Goal: Task Accomplishment & Management: Complete application form

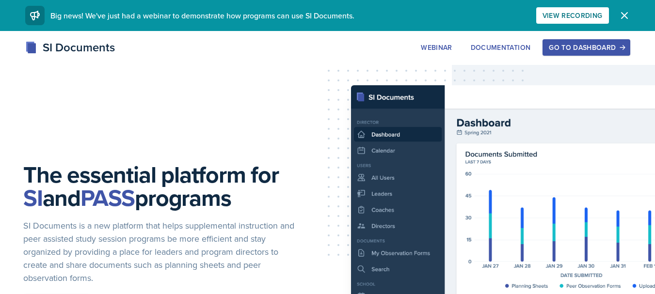
click at [565, 53] on button "Go to Dashboard" at bounding box center [586, 47] width 87 height 16
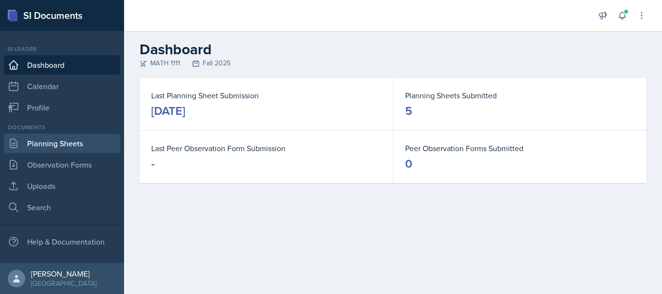
click at [89, 144] on link "Planning Sheets" at bounding box center [62, 143] width 116 height 19
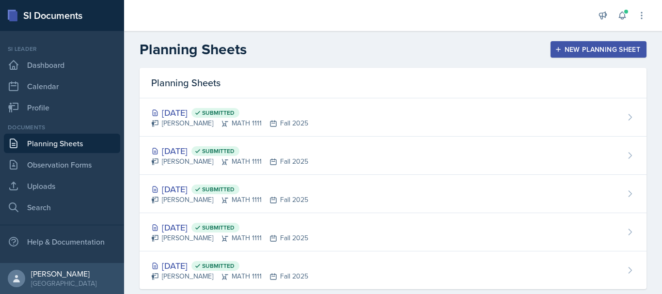
click at [586, 46] on div "New Planning Sheet" at bounding box center [598, 50] width 83 height 8
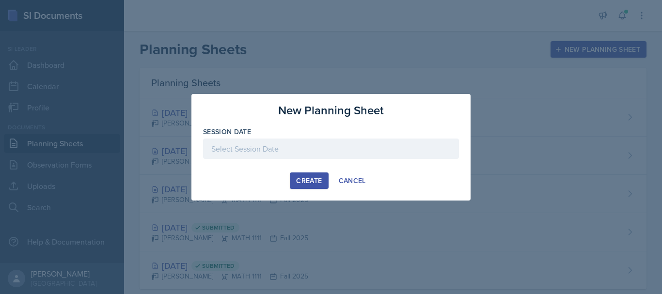
click at [229, 155] on div at bounding box center [331, 149] width 256 height 20
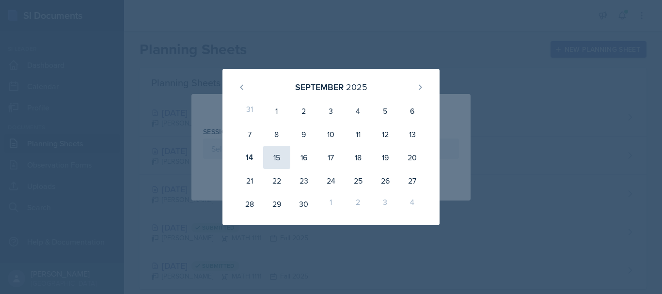
click at [275, 159] on div "15" at bounding box center [276, 157] width 27 height 23
type input "[DATE]"
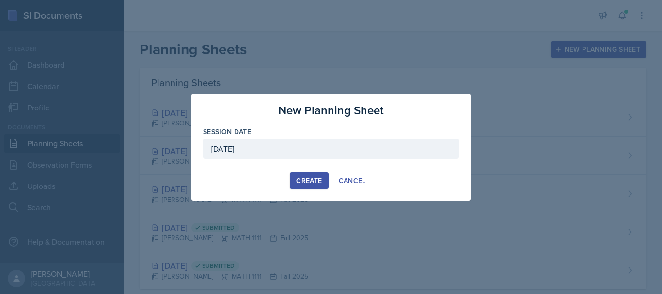
click at [313, 182] on div "Create" at bounding box center [309, 181] width 26 height 8
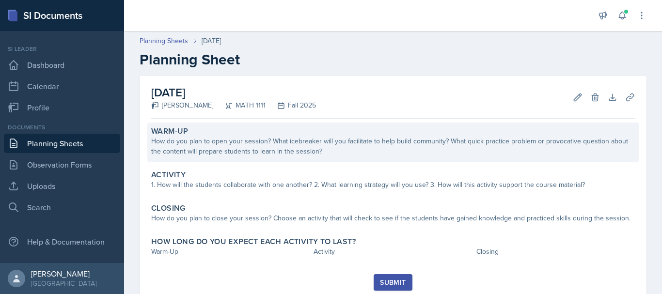
click at [331, 154] on div "How do you plan to open your session? What icebreaker will you facilitate to he…" at bounding box center [393, 146] width 484 height 20
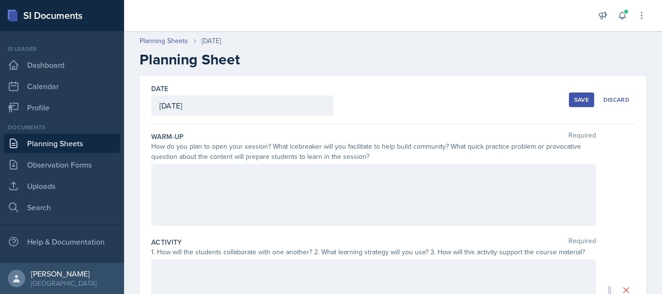
click at [310, 202] on div at bounding box center [373, 195] width 445 height 62
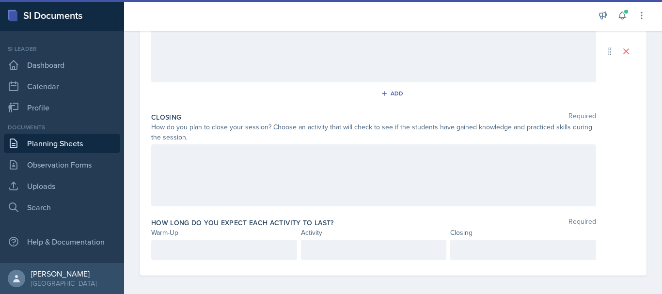
scroll to position [244, 0]
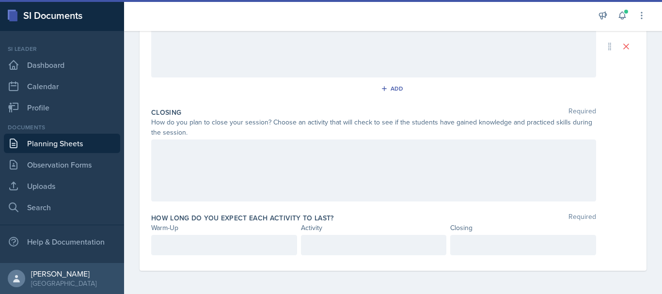
click at [235, 175] on div at bounding box center [373, 171] width 445 height 62
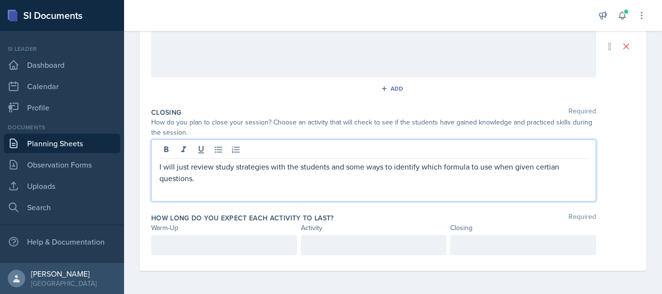
click at [552, 169] on p "I will just review study strategies with the students and some ways to identify…" at bounding box center [374, 172] width 429 height 23
click at [557, 171] on p "I will just review study strategies with the students and some ways to identify…" at bounding box center [374, 172] width 429 height 23
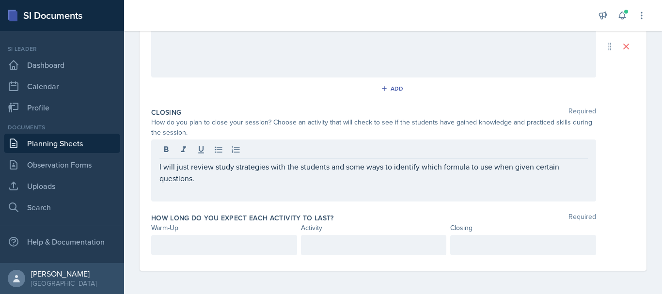
click at [485, 189] on div "I will just review study strategies with the students and some ways to identify…" at bounding box center [373, 171] width 445 height 62
click at [241, 184] on p "I will just review study strategies with the students and some ways to identify…" at bounding box center [374, 172] width 429 height 23
click at [226, 183] on p "I will just review study strategies with the students and some ways to identify…" at bounding box center [374, 172] width 429 height 23
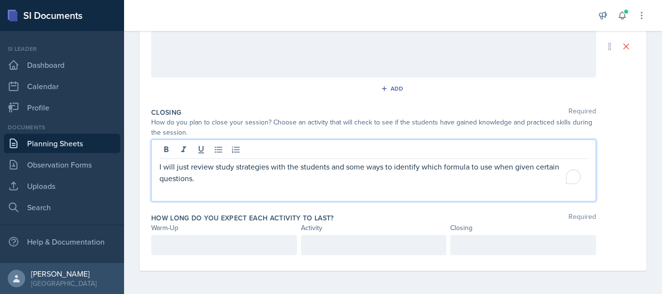
click at [485, 244] on div at bounding box center [524, 245] width 146 height 20
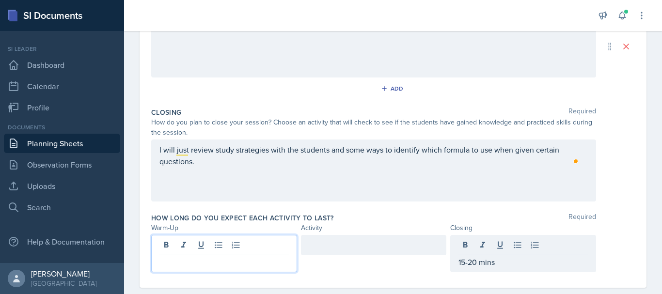
click at [187, 248] on div at bounding box center [224, 253] width 146 height 37
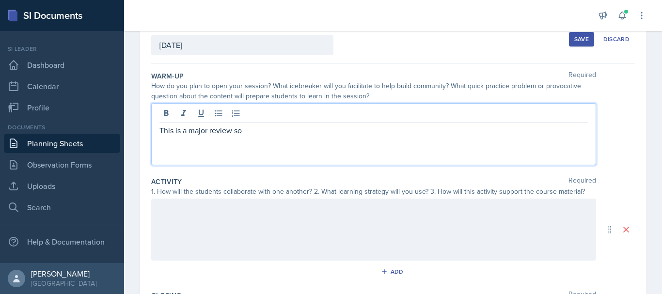
scroll to position [78, 0]
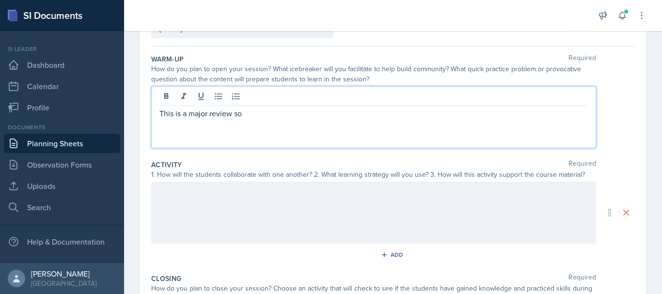
click at [259, 116] on p "This is a major review so" at bounding box center [374, 114] width 429 height 12
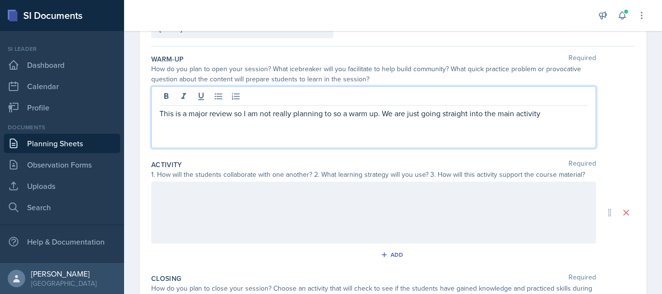
drag, startPoint x: 550, startPoint y: 112, endPoint x: 184, endPoint y: 129, distance: 367.0
click at [184, 129] on div "This is a major review so I am not really planning to so a warm up. We are just…" at bounding box center [373, 117] width 445 height 62
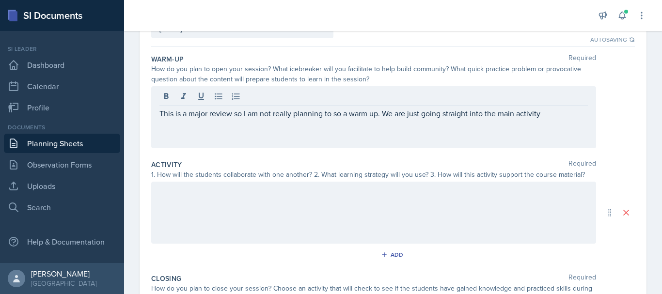
click at [586, 115] on div "This is a major review so I am not really planning to so a warm up. We are just…" at bounding box center [373, 117] width 445 height 62
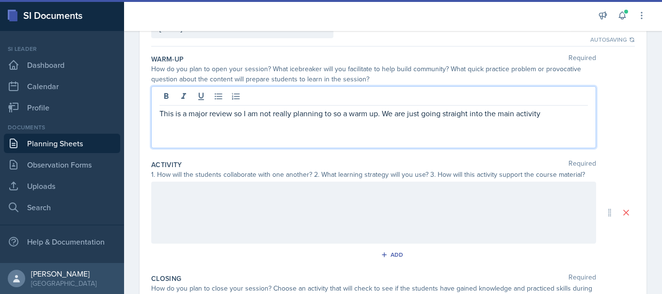
click at [567, 116] on p "This is a major review so I am not really planning to so a warm up. We are just…" at bounding box center [374, 114] width 429 height 12
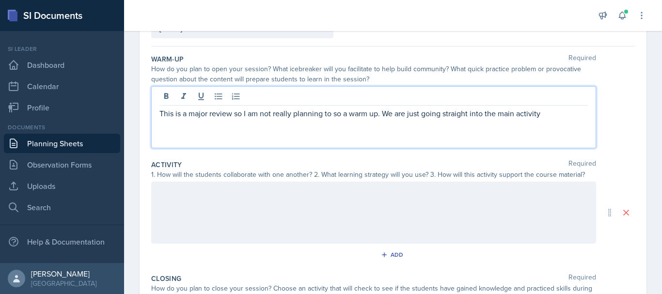
drag, startPoint x: 567, startPoint y: 116, endPoint x: 300, endPoint y: 157, distance: 270.4
click at [300, 157] on div "Warm-Up Required How do you plan to open your session? What icebreaker will you…" at bounding box center [393, 242] width 484 height 391
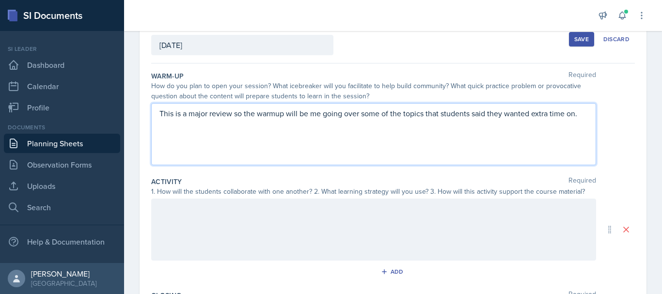
click at [533, 116] on p "This is a major review so the warmup will be me going over some of the topics t…" at bounding box center [374, 114] width 429 height 12
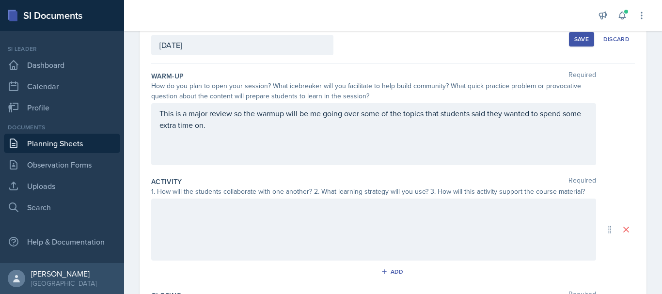
click at [239, 135] on div "This is a major review so the warmup will be me going over some of the topics t…" at bounding box center [373, 134] width 445 height 62
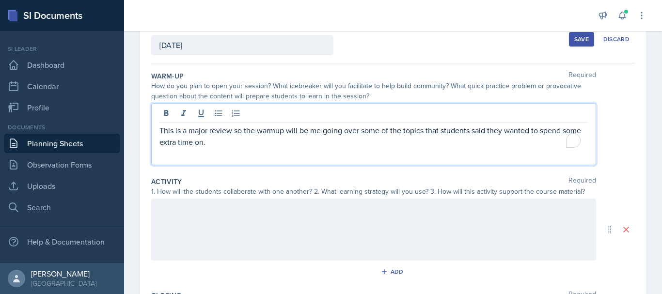
scroll to position [78, 0]
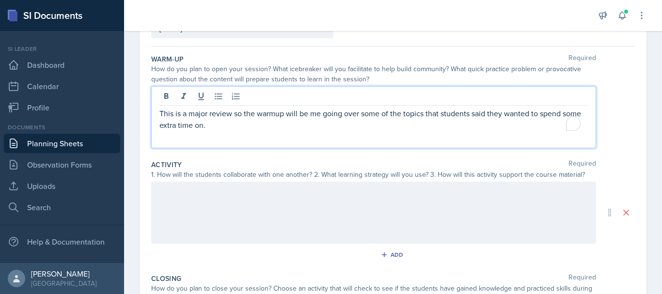
click at [243, 128] on p "This is a major review so the warmup will be me going over some of the topics t…" at bounding box center [374, 119] width 429 height 23
click at [241, 114] on p "This is a major review so the warmup will be me going over some of the topics t…" at bounding box center [374, 119] width 429 height 23
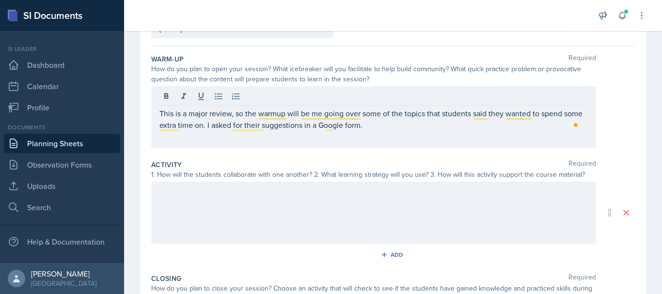
click at [208, 204] on div at bounding box center [373, 213] width 445 height 62
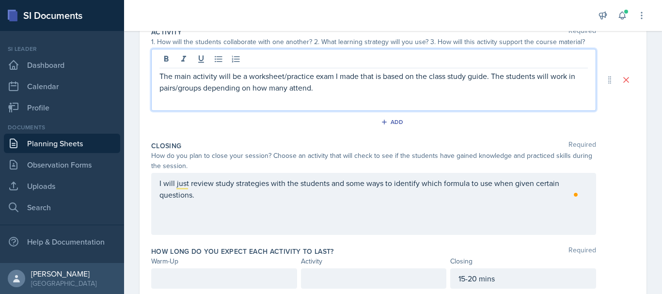
scroll to position [244, 0]
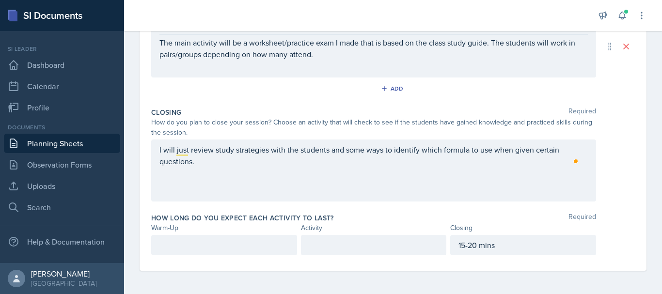
click at [220, 238] on div at bounding box center [224, 245] width 146 height 20
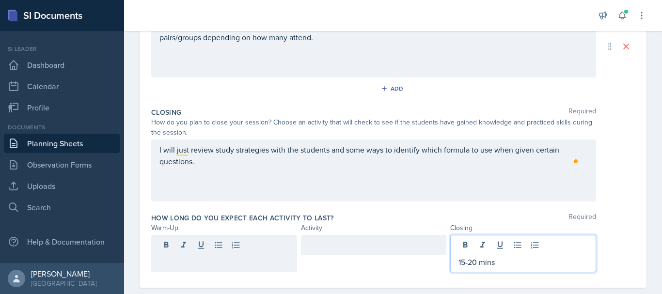
click at [500, 244] on div "15-20 mins" at bounding box center [524, 253] width 146 height 37
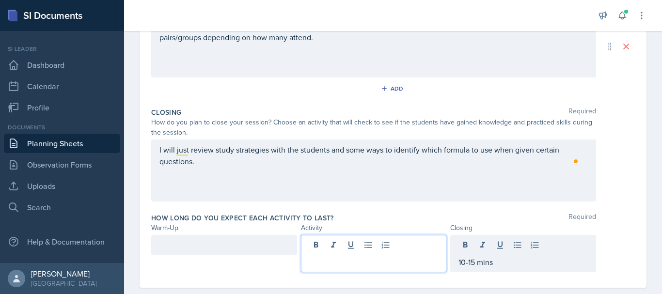
click at [329, 244] on div at bounding box center [374, 253] width 146 height 37
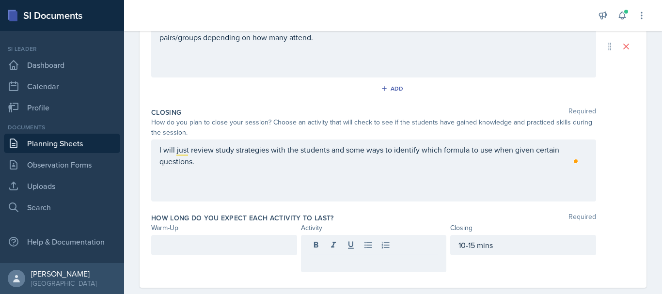
click at [185, 253] on div at bounding box center [224, 245] width 146 height 20
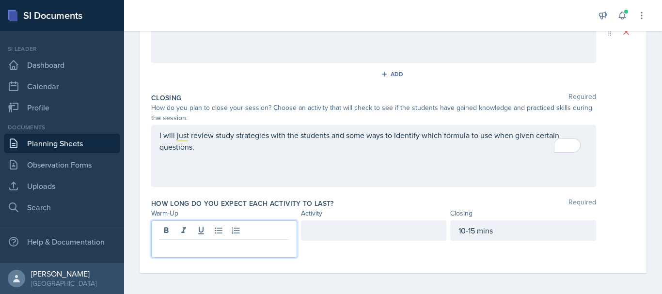
scroll to position [261, 0]
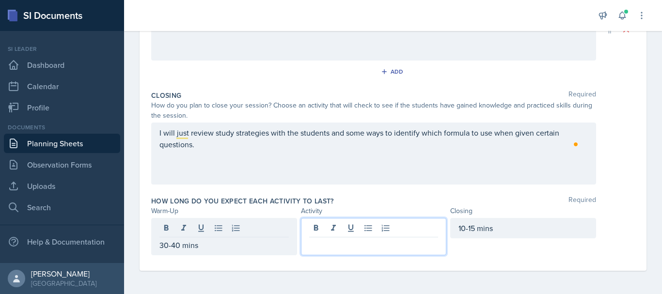
click at [336, 229] on div at bounding box center [374, 236] width 146 height 37
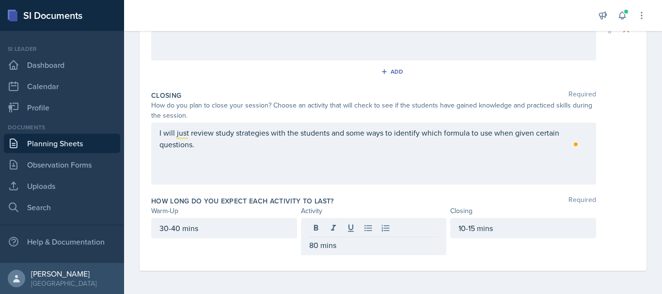
click at [463, 258] on div "How long do you expect each activity to last? Required Warm-Up Activity Closing…" at bounding box center [393, 228] width 484 height 71
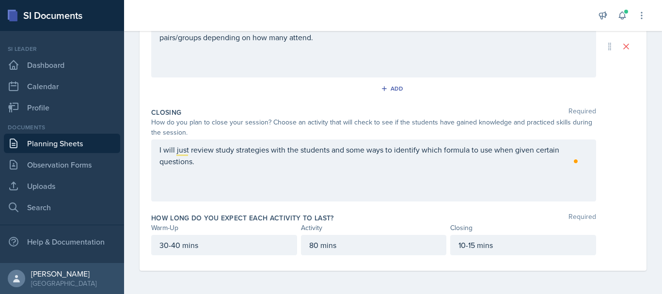
scroll to position [0, 0]
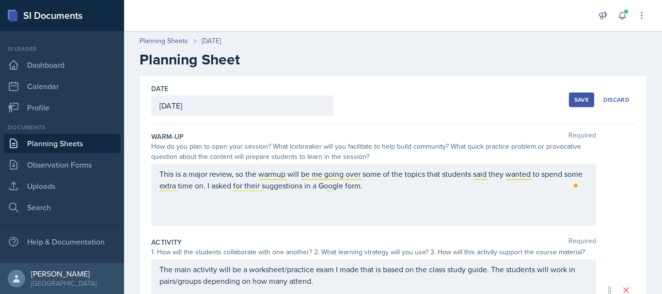
click at [575, 103] on div "Save" at bounding box center [582, 100] width 15 height 8
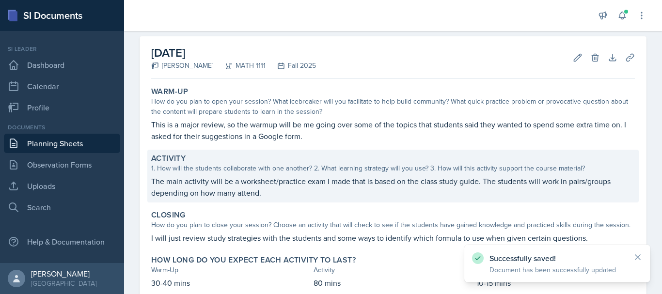
scroll to position [101, 0]
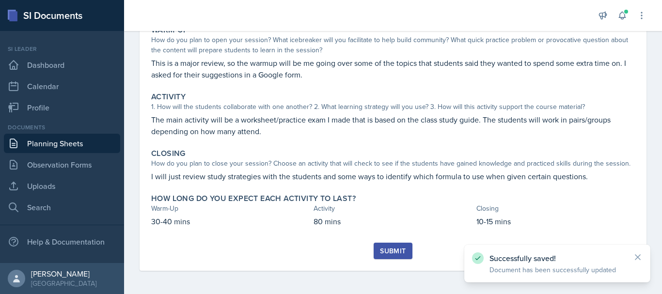
click at [380, 252] on div "Submit" at bounding box center [393, 251] width 26 height 8
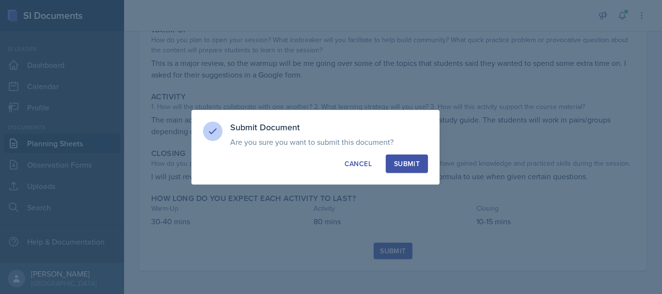
click at [416, 163] on div "Submit" at bounding box center [407, 164] width 26 height 10
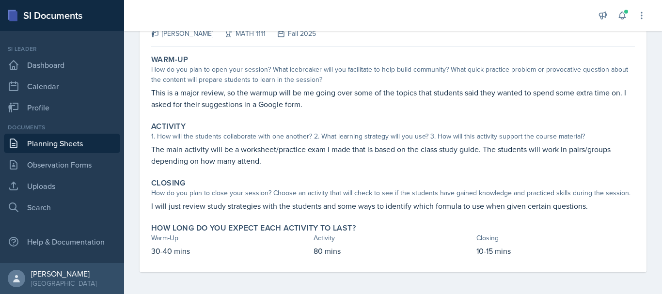
scroll to position [73, 0]
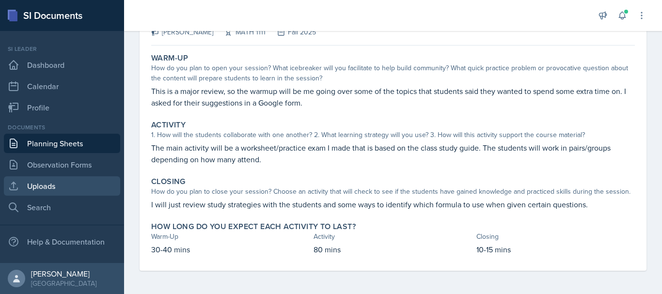
click at [48, 184] on link "Uploads" at bounding box center [62, 186] width 116 height 19
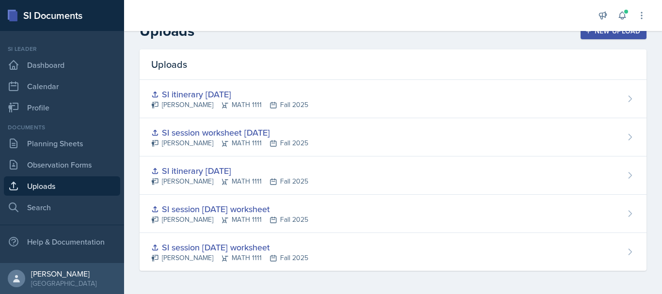
scroll to position [18, 0]
click at [597, 34] on div "New Upload" at bounding box center [614, 31] width 54 height 8
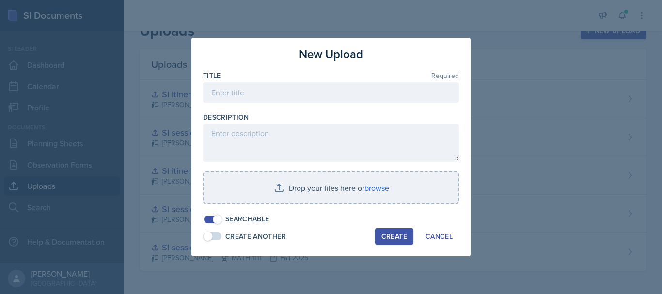
click at [433, 27] on div at bounding box center [331, 147] width 662 height 294
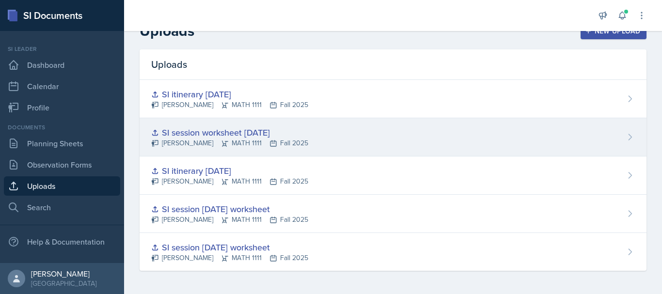
scroll to position [0, 0]
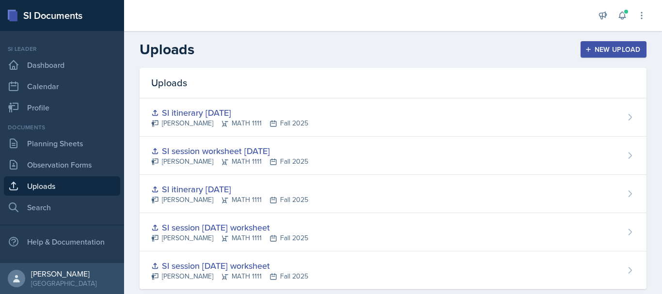
click at [620, 48] on div "New Upload" at bounding box center [614, 50] width 54 height 8
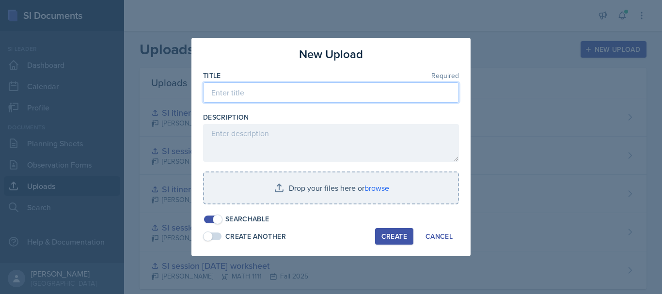
click at [306, 101] on input at bounding box center [331, 92] width 256 height 20
click at [299, 99] on input "[DATE] major review itenerary" at bounding box center [331, 92] width 256 height 20
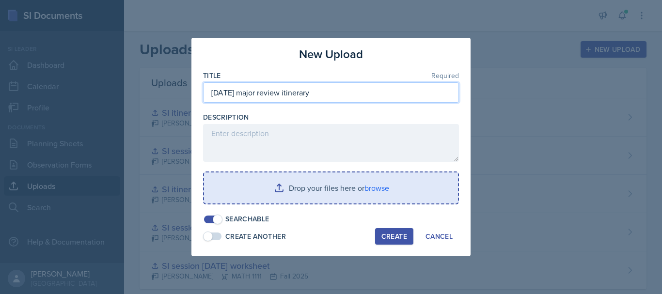
type input "[DATE] major review itinerary"
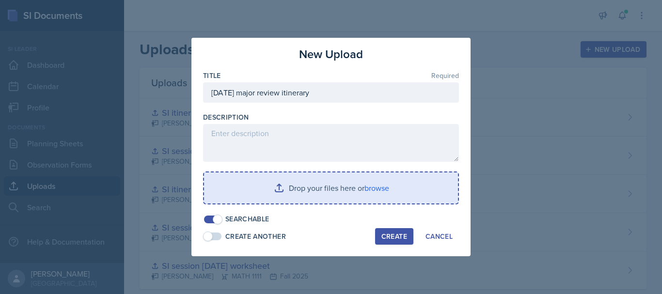
click at [311, 192] on input "file" at bounding box center [331, 188] width 254 height 31
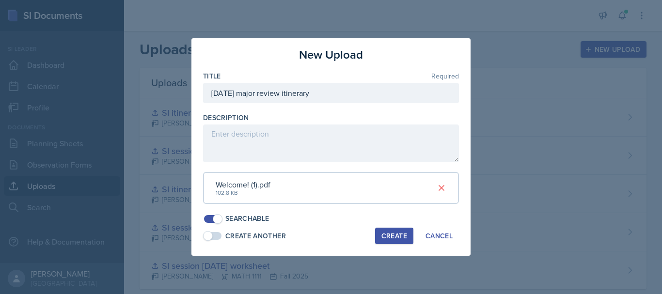
click at [402, 229] on button "Create" at bounding box center [394, 236] width 38 height 16
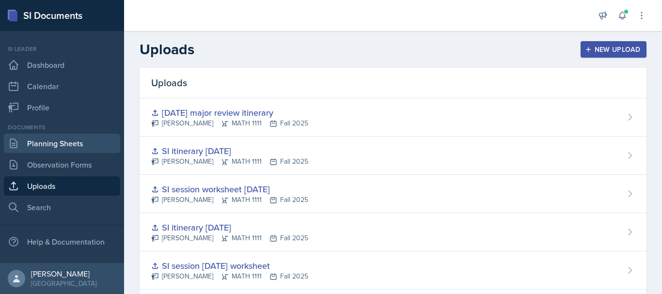
click at [75, 148] on link "Planning Sheets" at bounding box center [62, 143] width 116 height 19
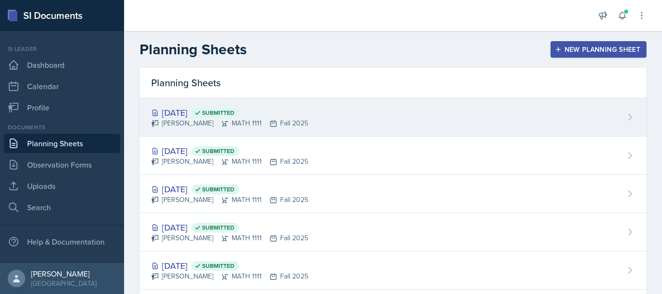
click at [307, 131] on div "[DATE] Submitted [PERSON_NAME] MATH 1111 Fall 2025" at bounding box center [393, 117] width 507 height 38
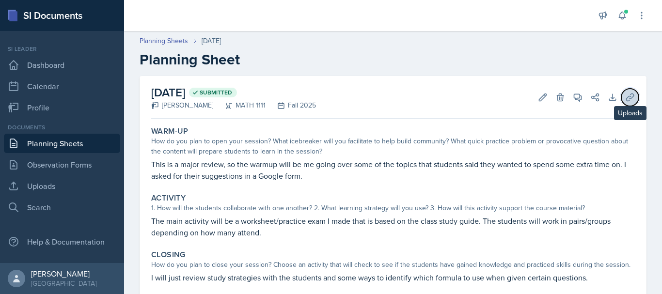
click at [627, 94] on icon at bounding box center [630, 97] width 7 height 7
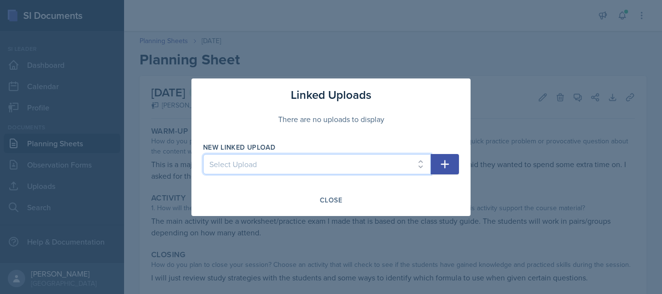
click at [366, 170] on select "Select Upload SI session [DATE] worksheet SI session [DATE] worksheet SI itiner…" at bounding box center [317, 164] width 228 height 20
select select "b9ba8bf0-610d-4a71-a9c2-21a651227bbd"
click at [203, 154] on select "Select Upload SI session [DATE] worksheet SI session [DATE] worksheet SI itiner…" at bounding box center [317, 164] width 228 height 20
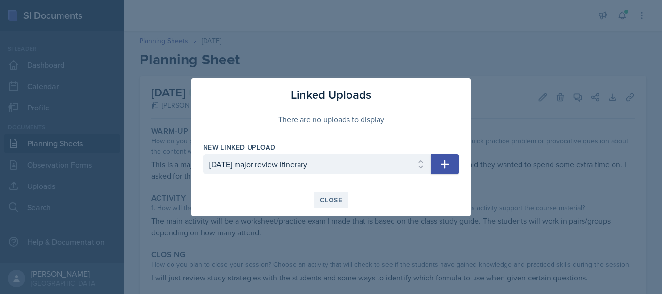
click at [327, 196] on div "Close" at bounding box center [331, 200] width 22 height 8
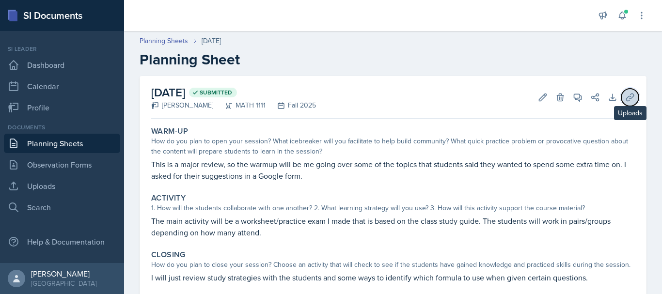
click at [626, 101] on icon at bounding box center [631, 98] width 10 height 10
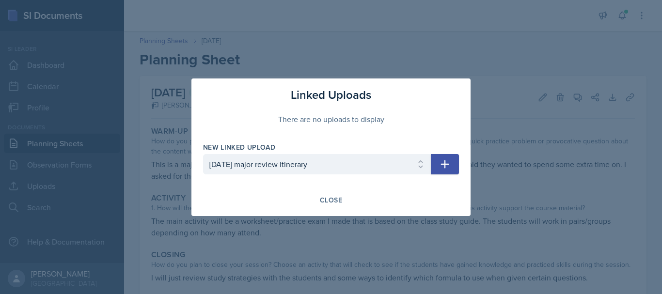
click at [448, 163] on icon "button" at bounding box center [445, 165] width 12 height 12
select select
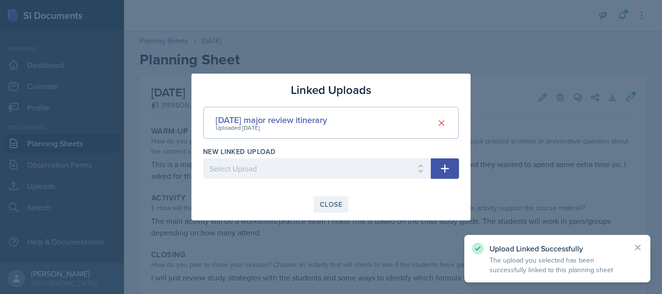
click at [328, 206] on div "Close" at bounding box center [331, 205] width 22 height 8
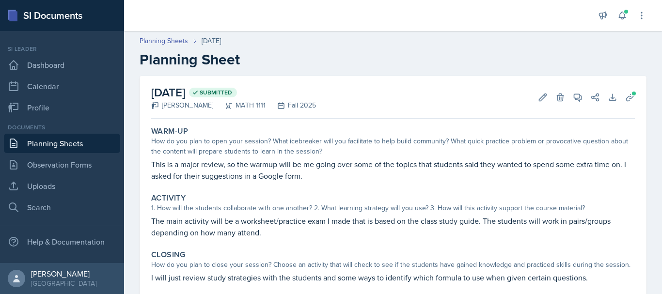
click at [59, 146] on link "Planning Sheets" at bounding box center [62, 143] width 116 height 19
